Goal: Navigation & Orientation: Find specific page/section

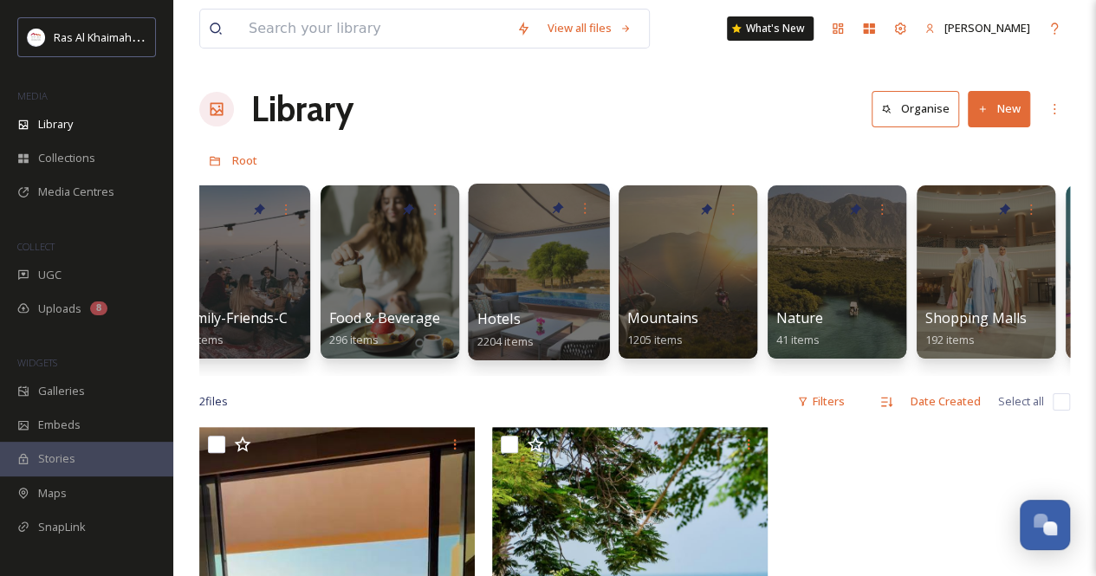
scroll to position [0, 772]
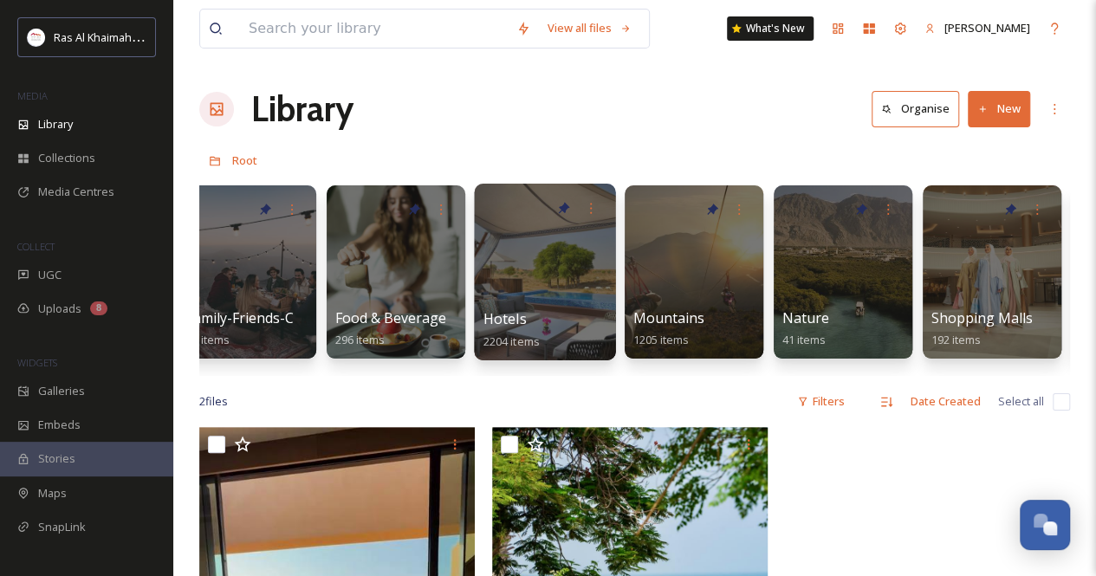
click at [504, 297] on div at bounding box center [544, 272] width 141 height 177
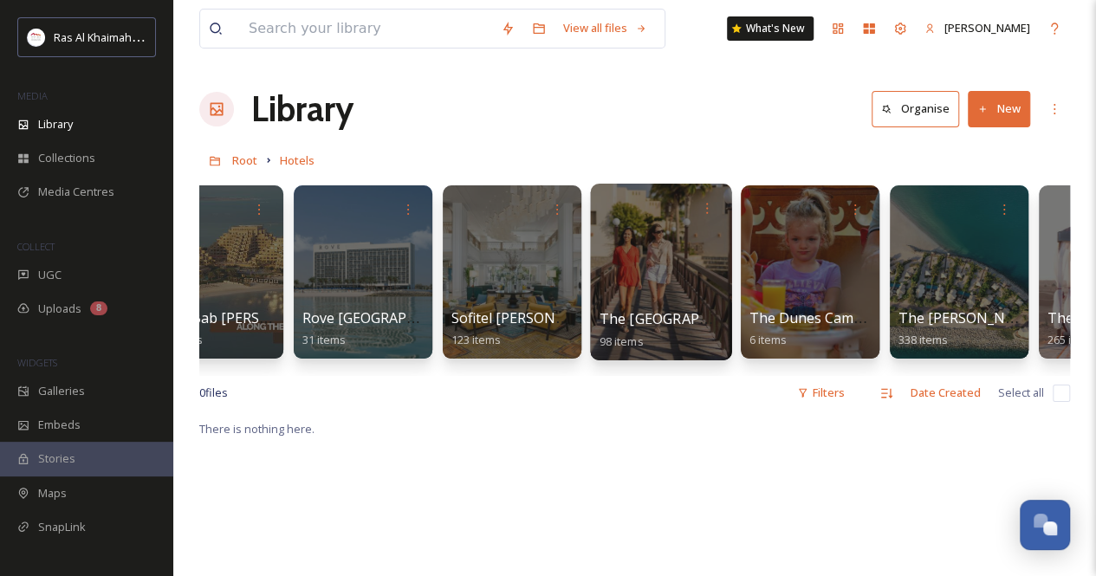
scroll to position [0, 2107]
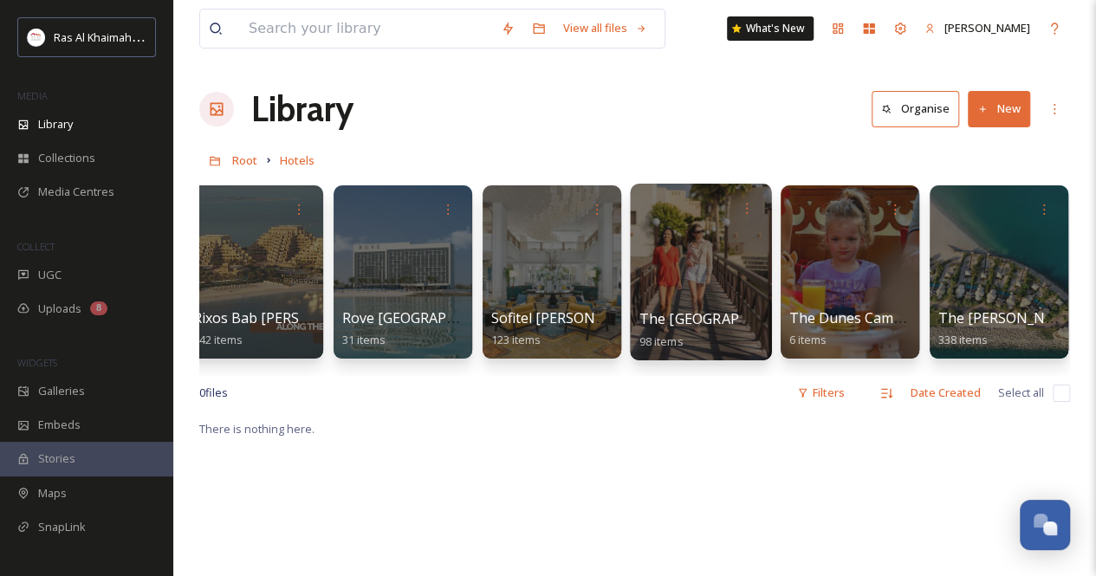
click at [685, 278] on div at bounding box center [700, 272] width 141 height 177
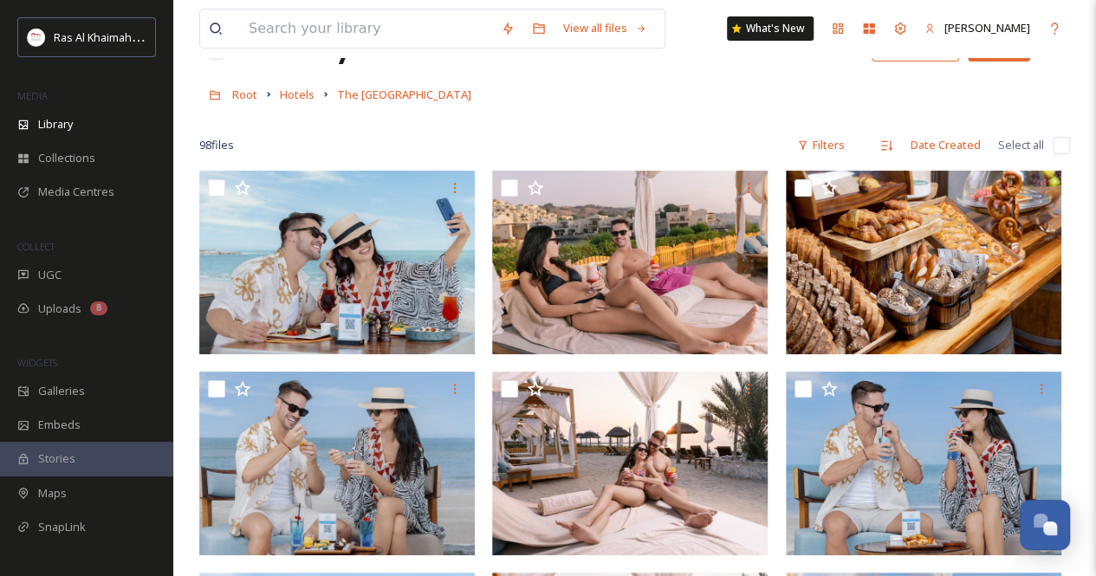
scroll to position [173, 0]
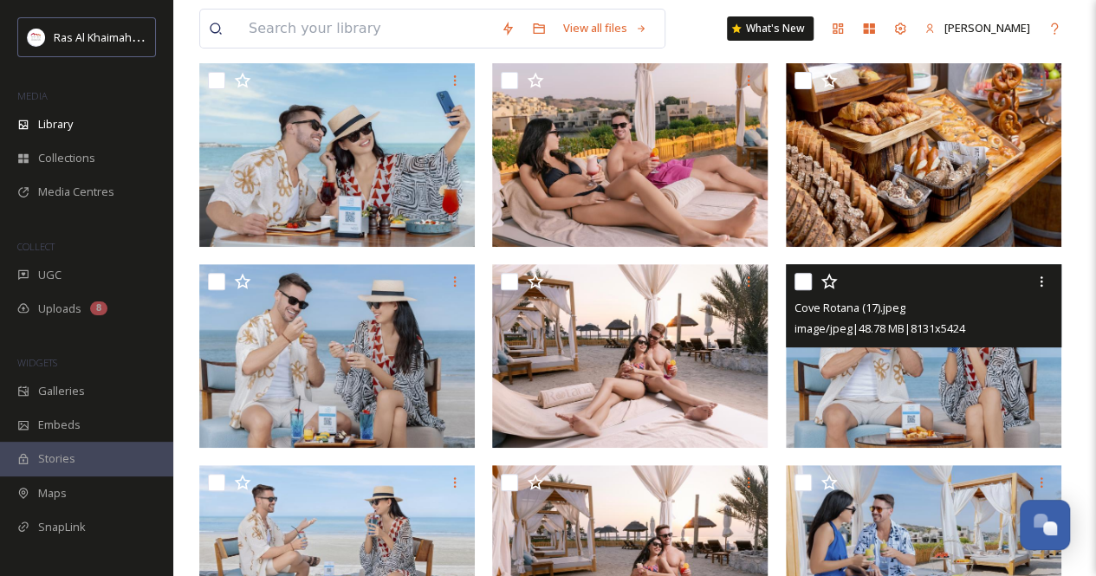
click at [978, 381] on img at bounding box center [924, 356] width 276 height 184
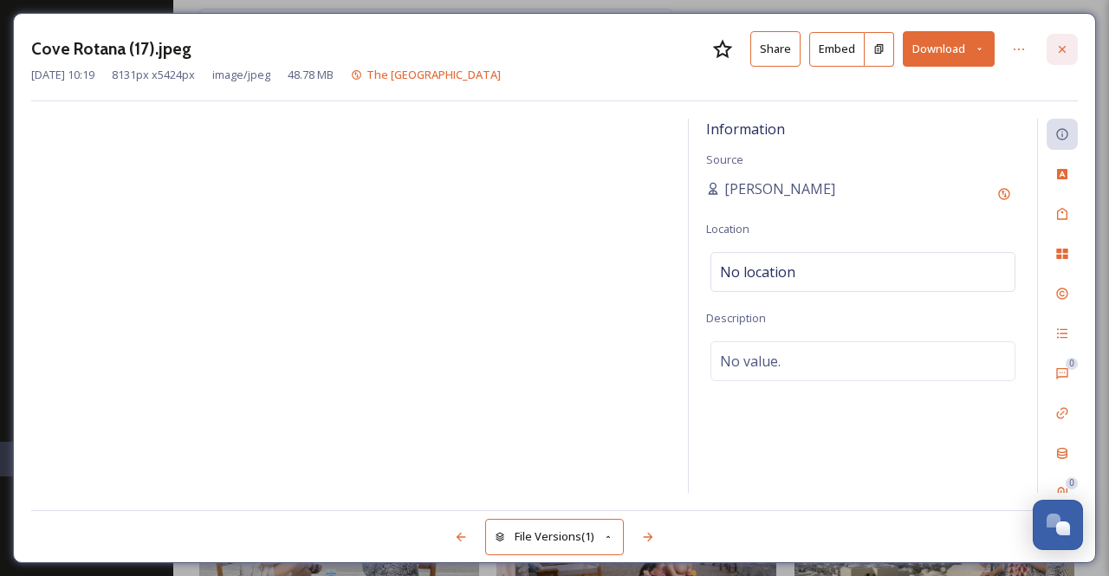
click at [1064, 56] on div at bounding box center [1062, 49] width 31 height 31
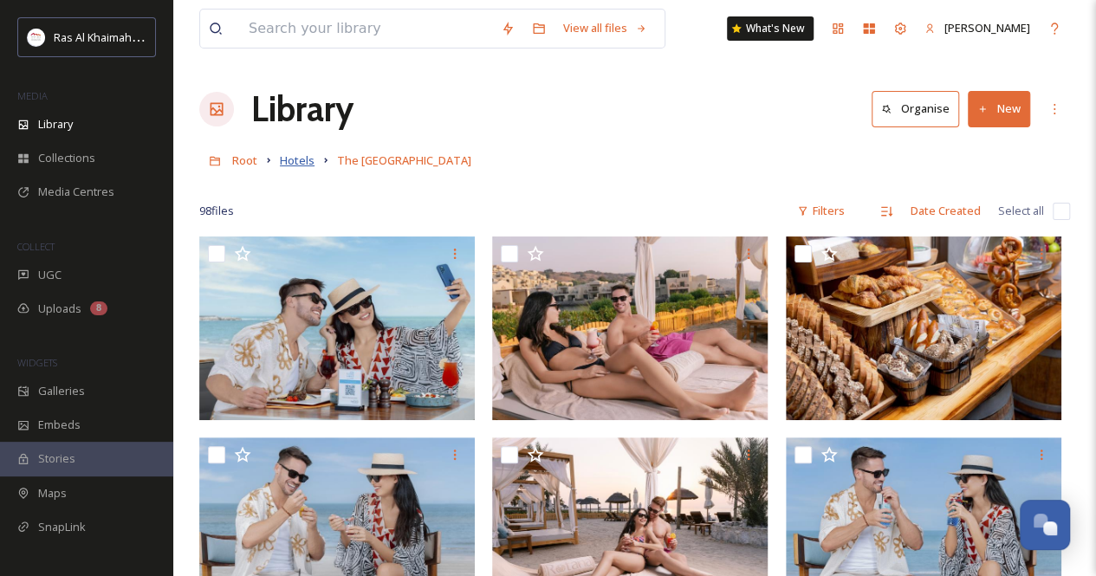
click at [299, 164] on span "Hotels" at bounding box center [297, 161] width 35 height 16
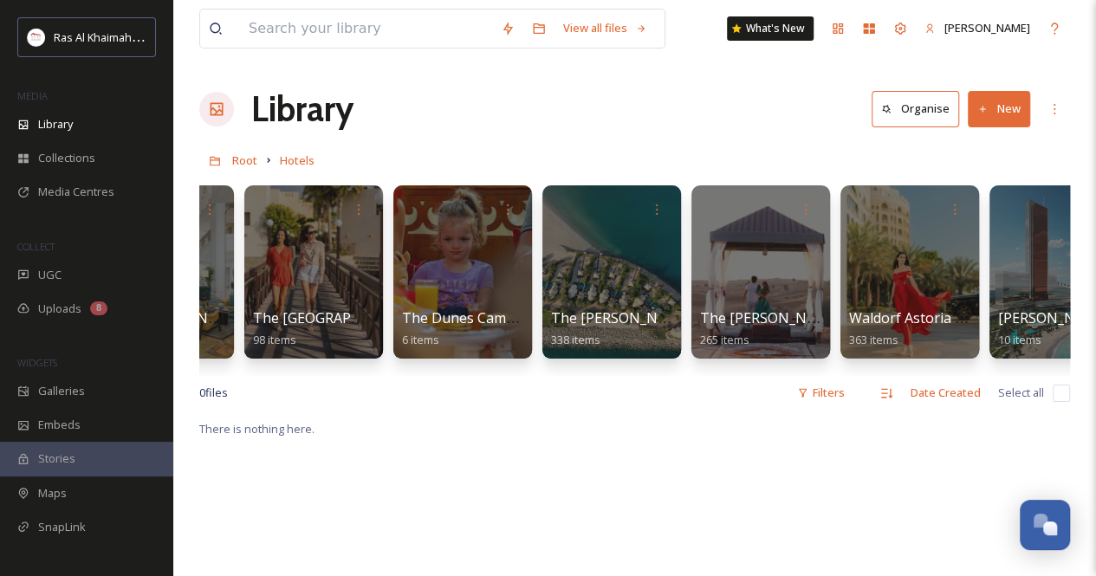
scroll to position [0, 2558]
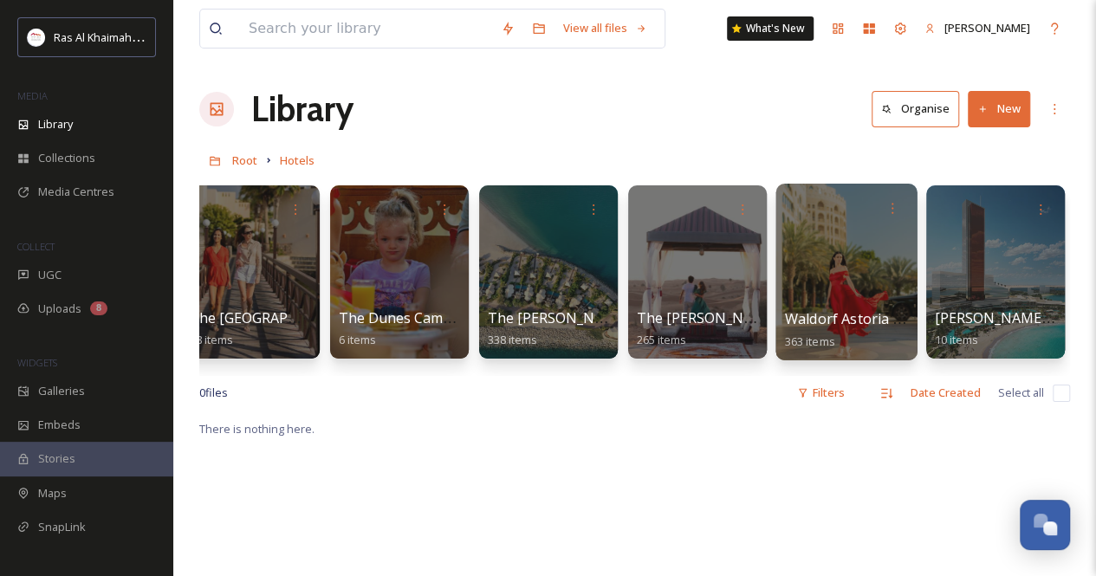
click at [851, 246] on div at bounding box center [846, 272] width 141 height 177
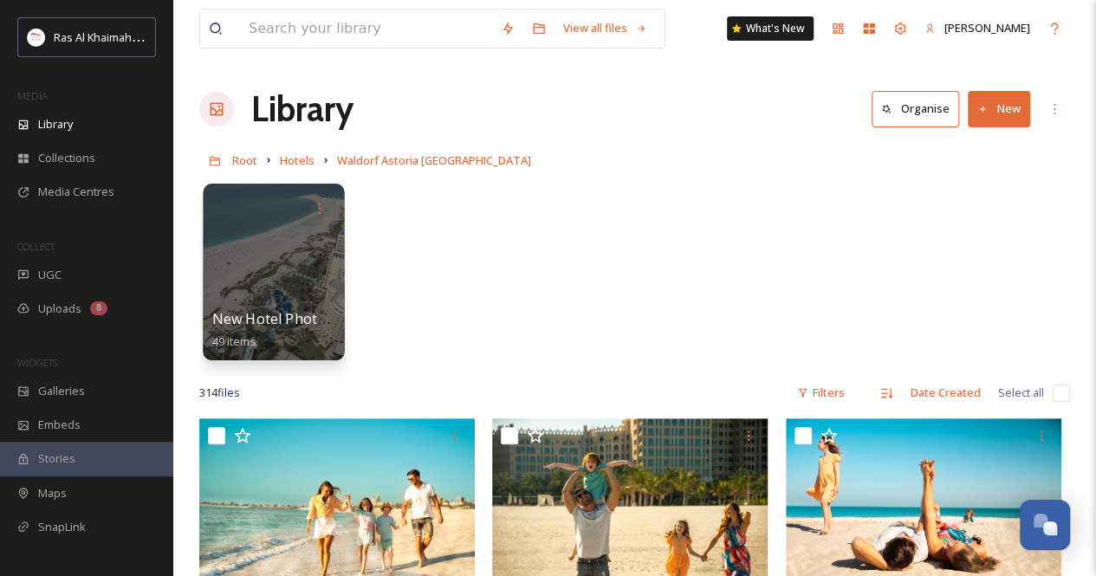
click at [289, 264] on div at bounding box center [273, 272] width 141 height 177
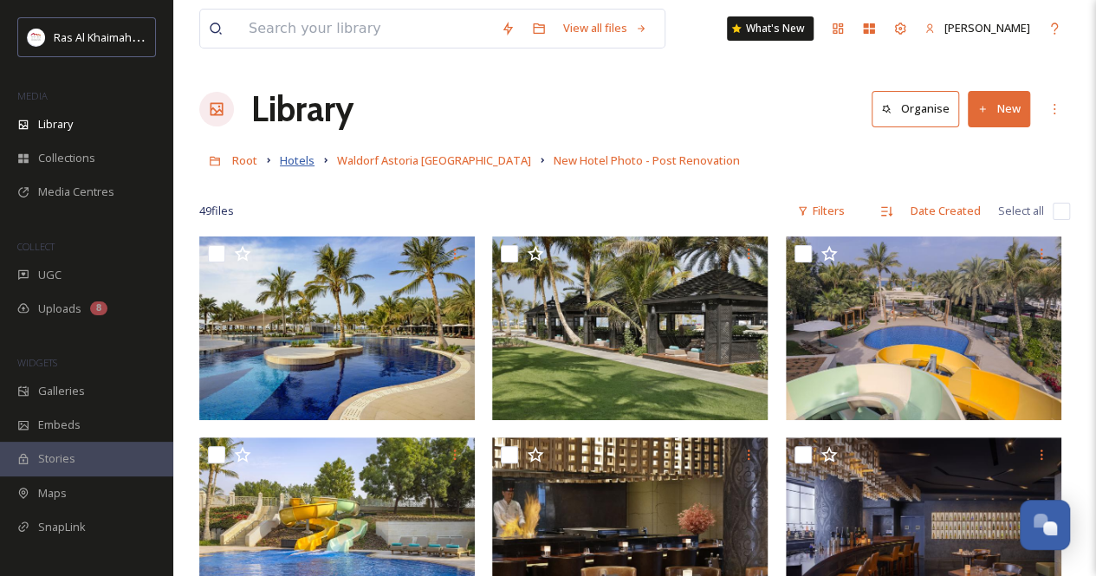
click at [305, 164] on span "Hotels" at bounding box center [297, 161] width 35 height 16
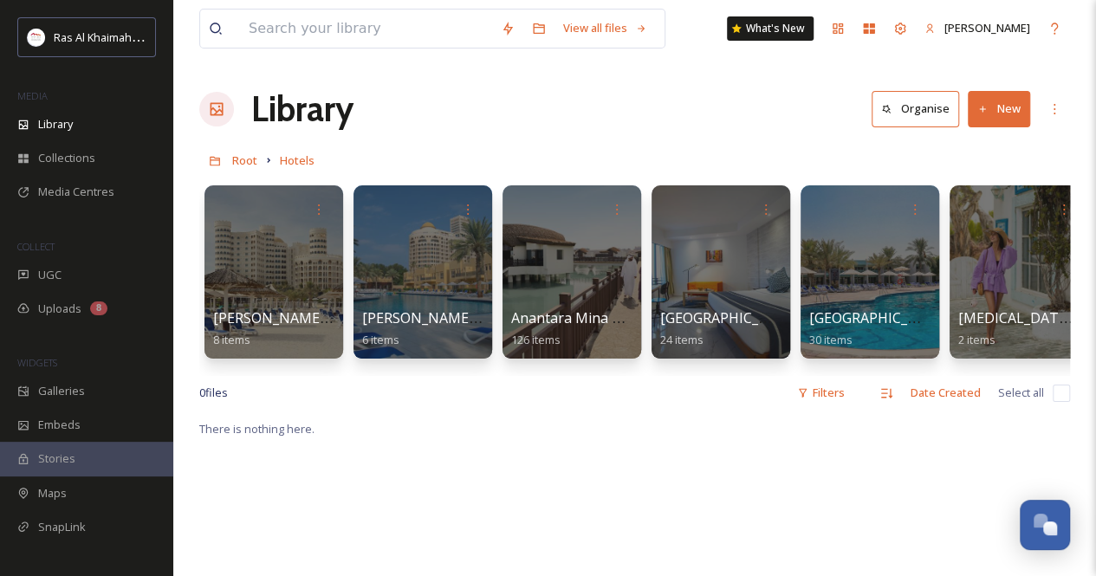
scroll to position [0, 106]
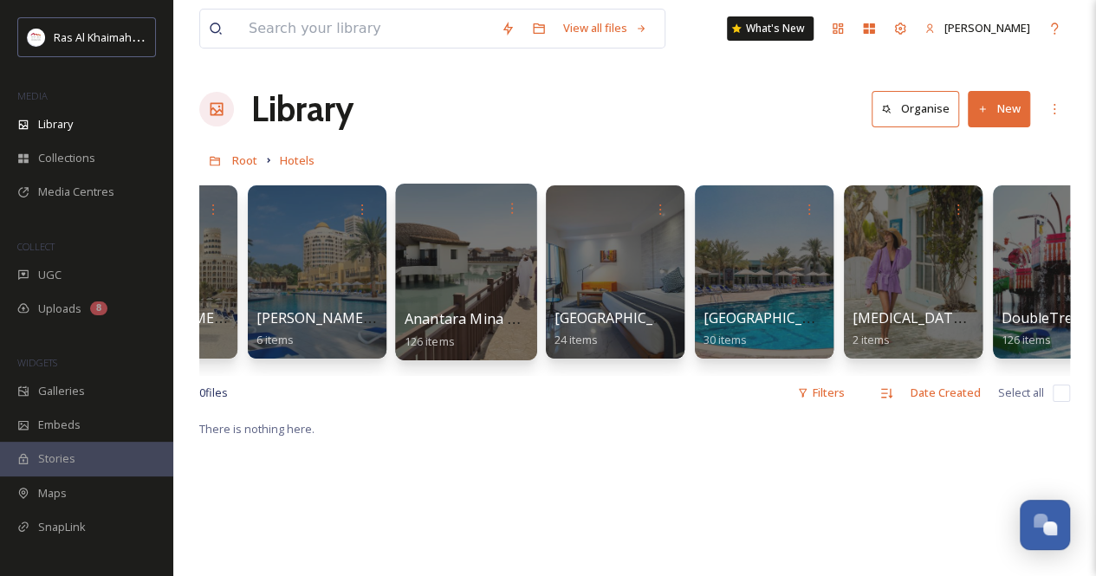
click at [428, 283] on div at bounding box center [465, 272] width 141 height 177
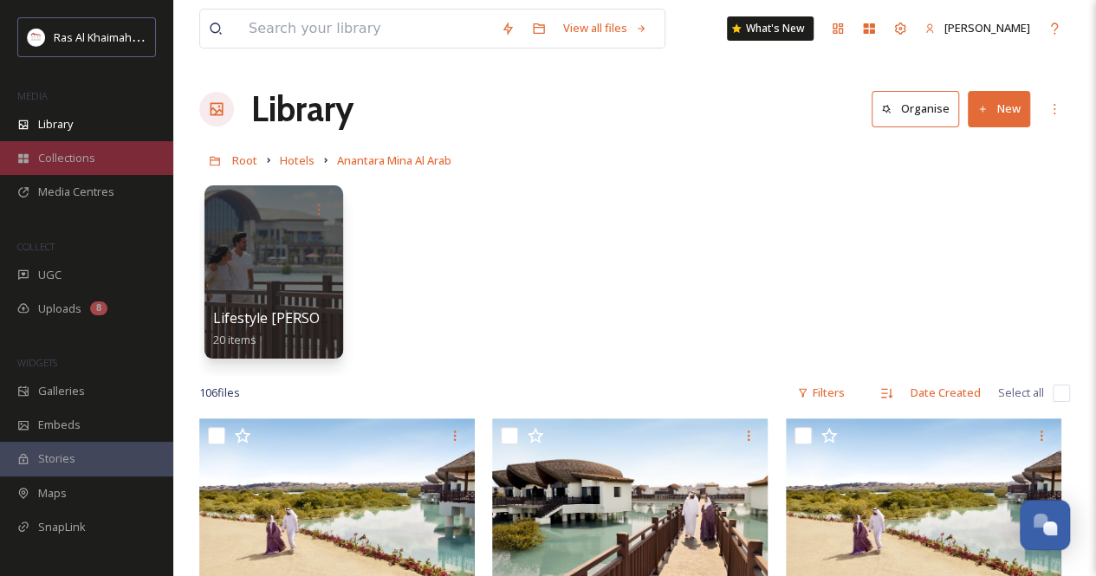
click at [71, 148] on div "Collections" at bounding box center [86, 158] width 173 height 34
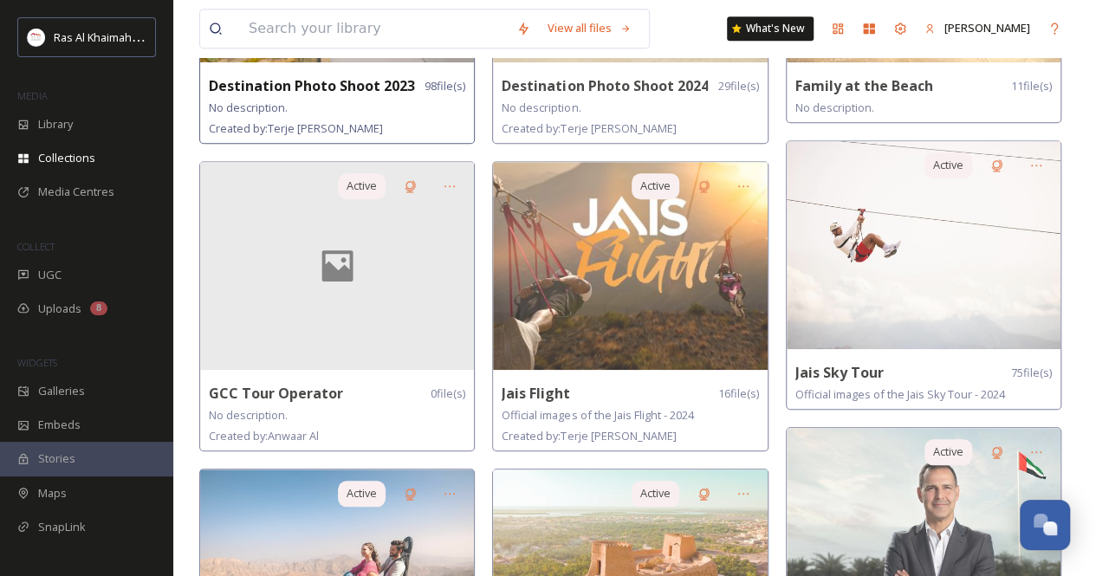
scroll to position [433, 0]
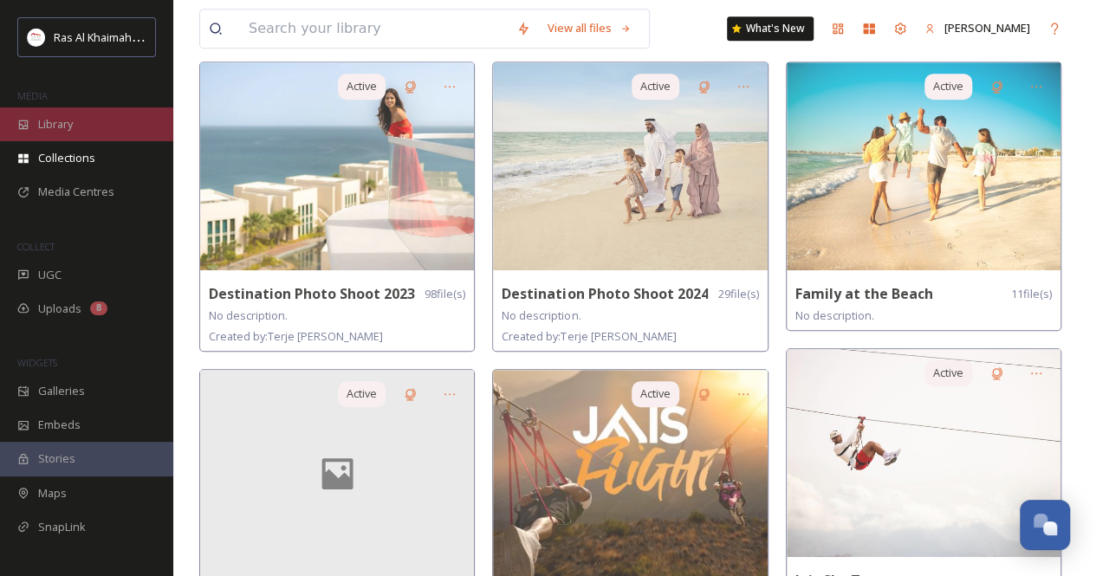
click at [83, 114] on div "Library" at bounding box center [86, 124] width 173 height 34
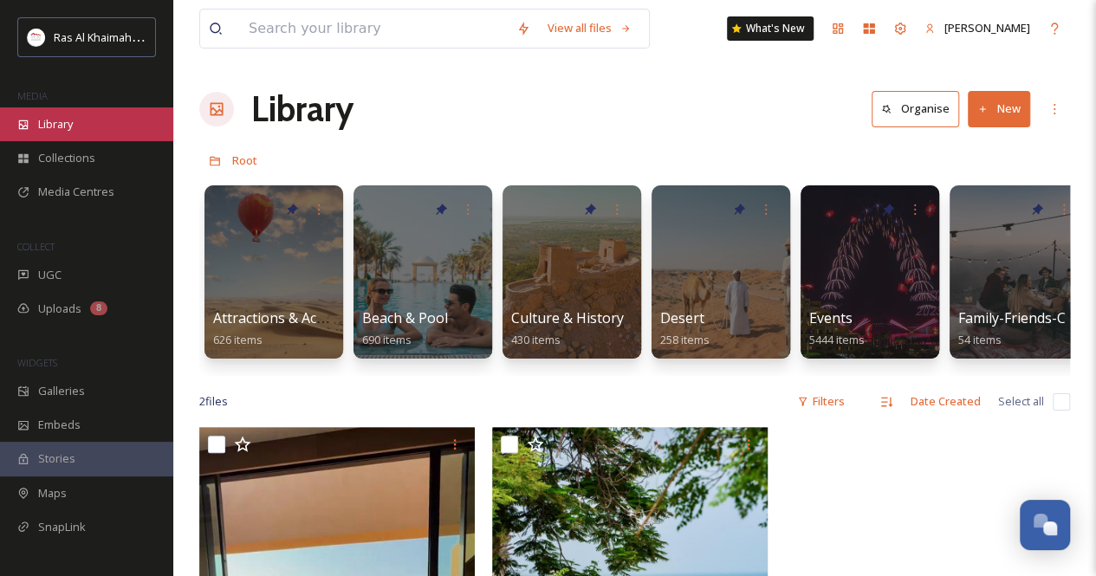
click at [85, 122] on div "Library" at bounding box center [86, 124] width 173 height 34
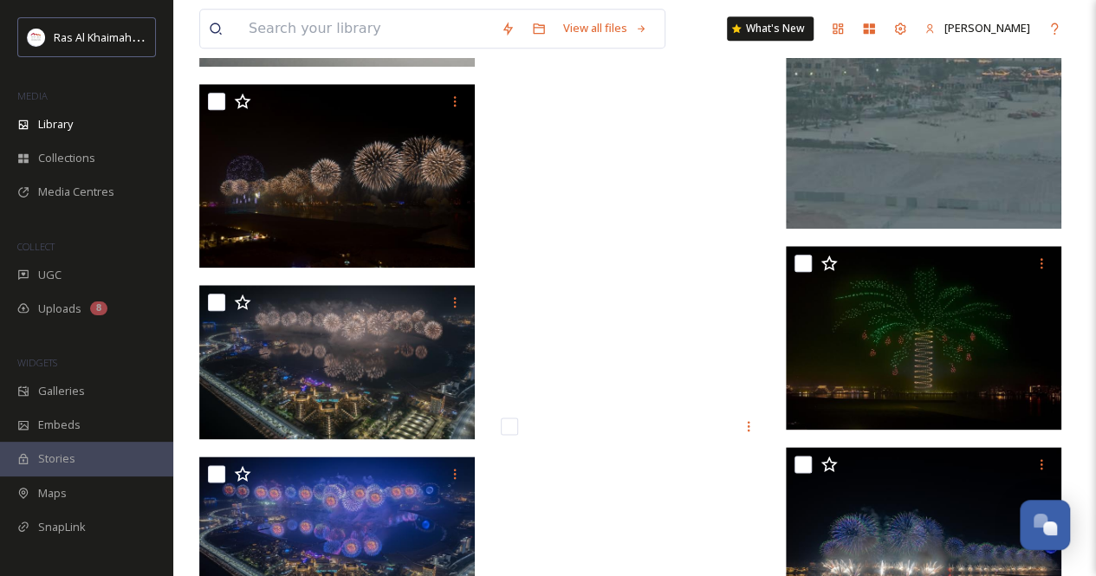
scroll to position [607, 0]
